Goal: Check status: Check status

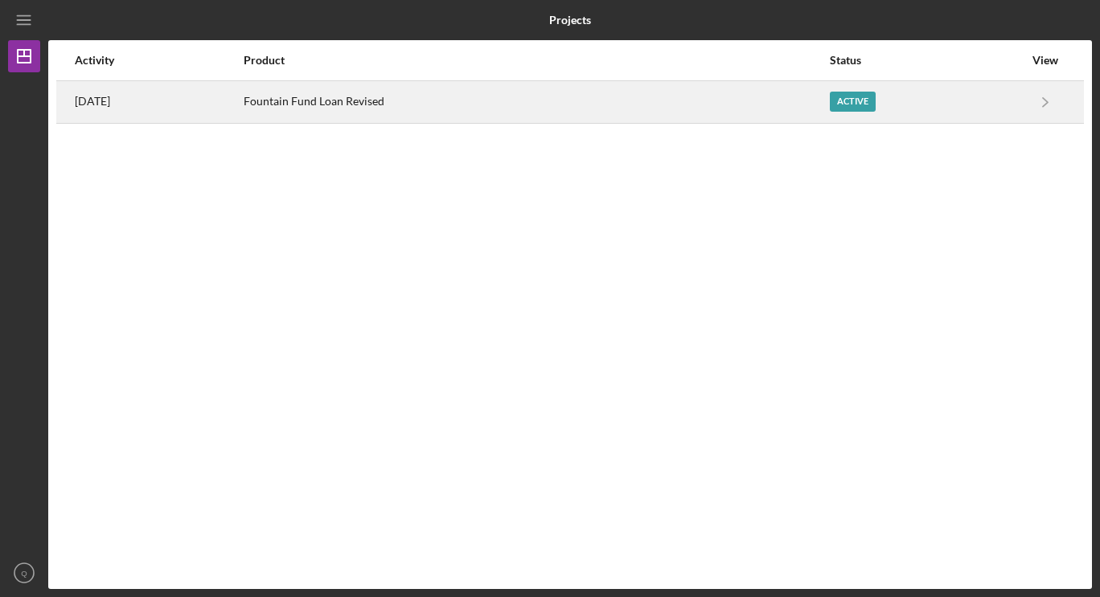
click at [364, 96] on div "Fountain Fund Loan Revised" at bounding box center [536, 102] width 584 height 40
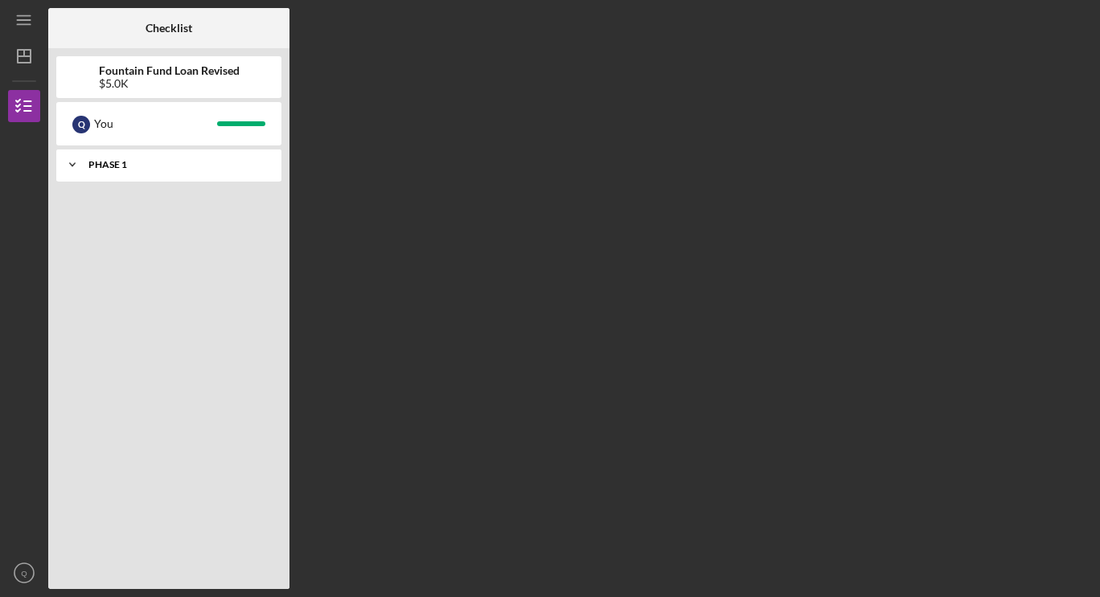
click at [219, 175] on div "Icon/Expander Phase 1 10 / 10" at bounding box center [168, 165] width 225 height 32
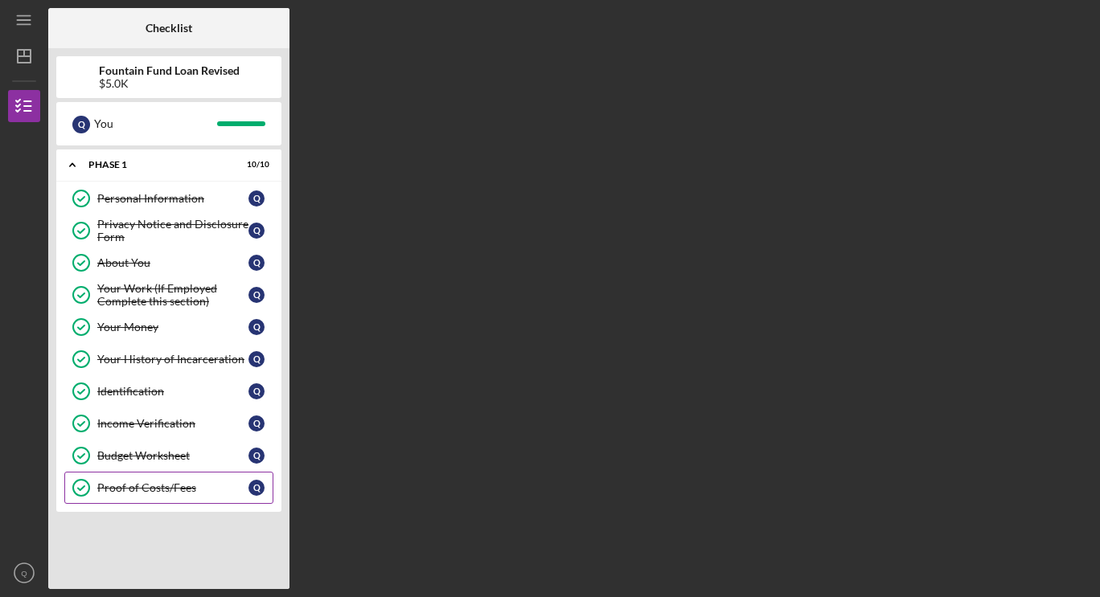
click at [205, 476] on link "Proof of Costs/Fees Proof of Costs/Fees Q" at bounding box center [168, 488] width 209 height 32
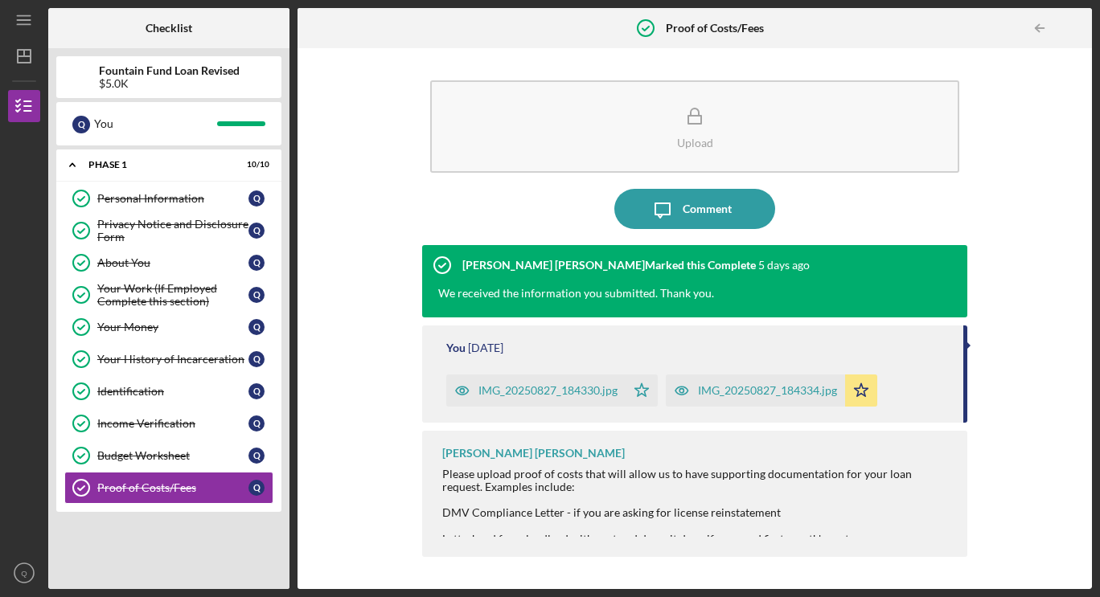
click at [543, 403] on div "IMG_20250827_184330.jpg" at bounding box center [535, 391] width 179 height 32
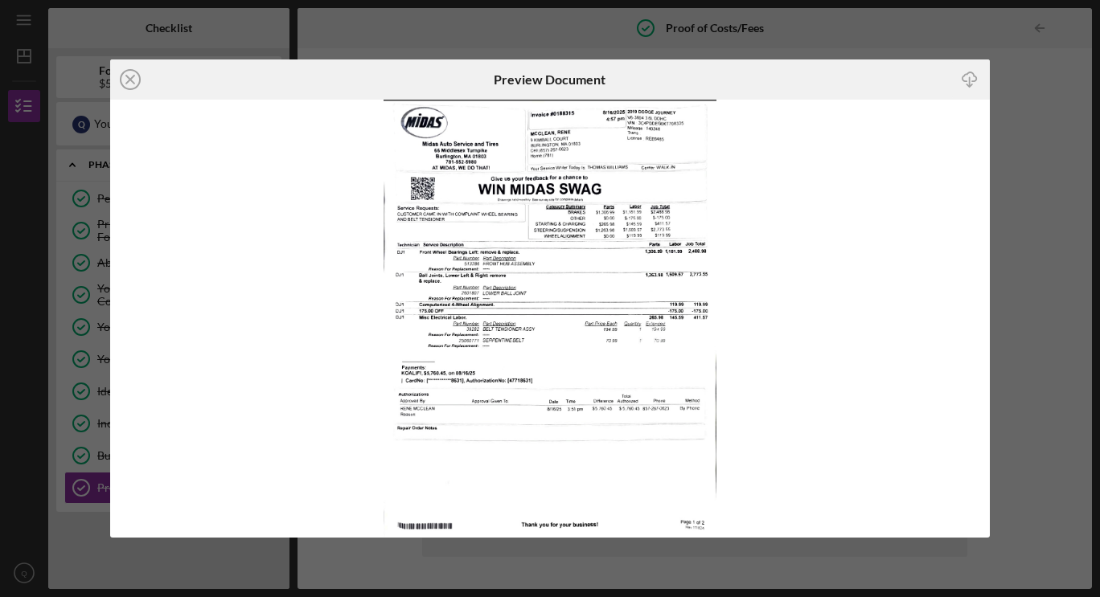
click at [703, 345] on img at bounding box center [549, 318] width 879 height 437
click at [752, 353] on img at bounding box center [549, 318] width 879 height 437
click at [141, 85] on icon "Icon/Close" at bounding box center [130, 79] width 40 height 40
